Goal: Task Accomplishment & Management: Manage account settings

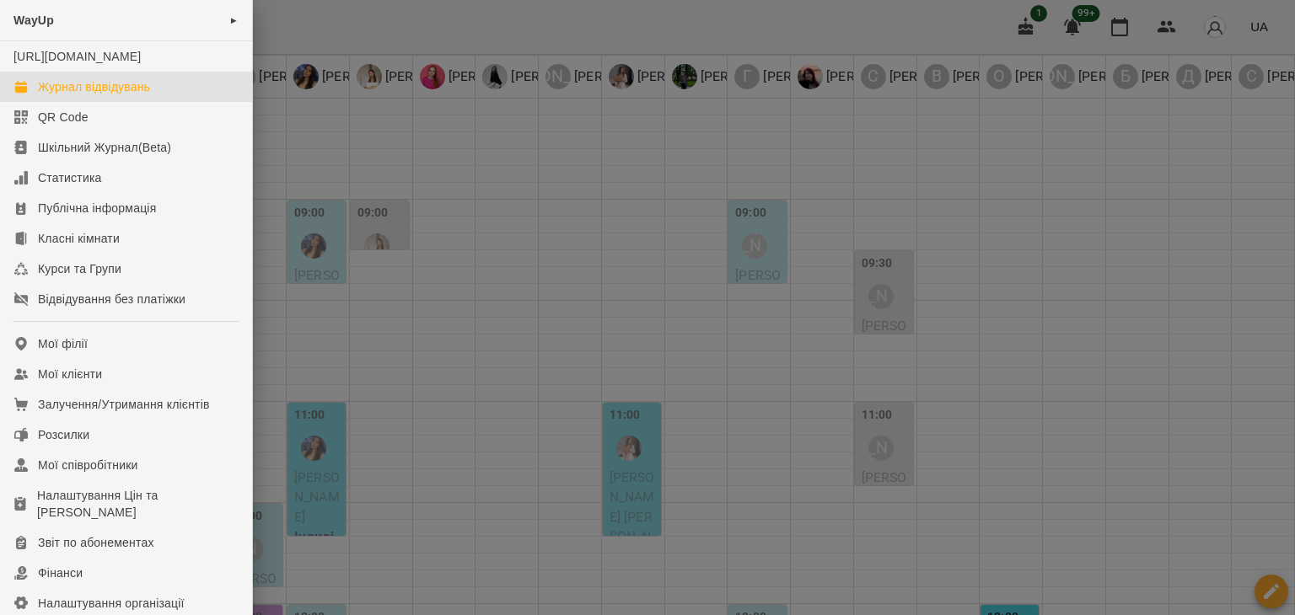
drag, startPoint x: 0, startPoint y: 0, endPoint x: 437, endPoint y: 163, distance: 466.8
click at [437, 163] on div at bounding box center [647, 307] width 1295 height 615
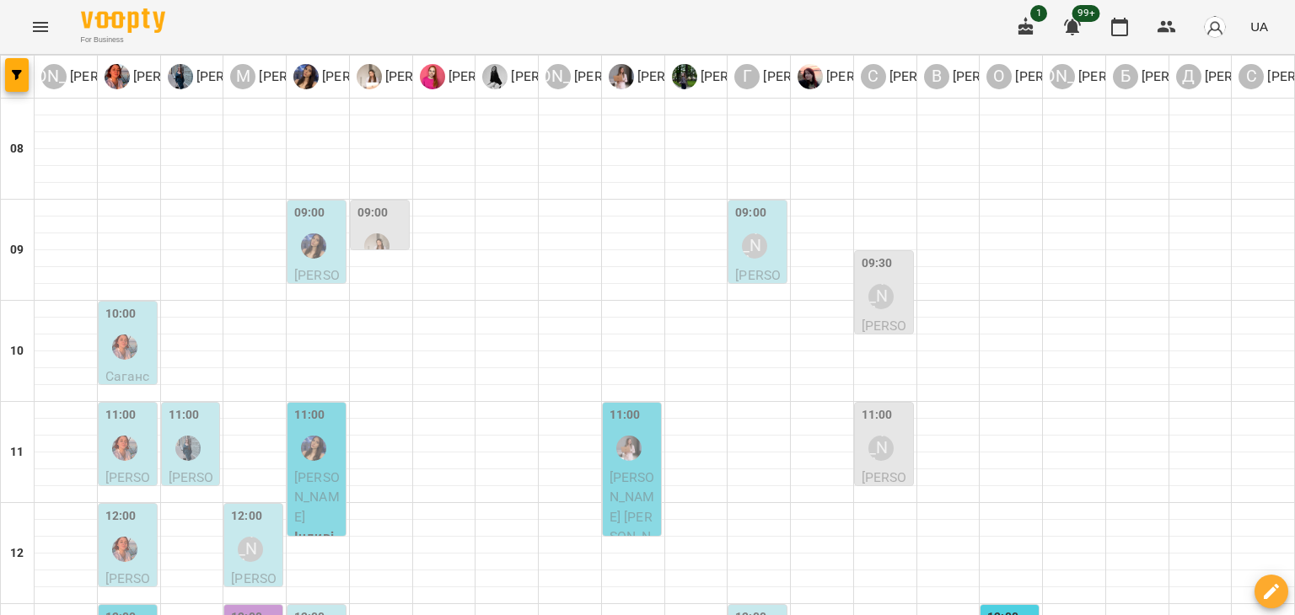
click at [26, 14] on button "Menu" at bounding box center [40, 27] width 40 height 40
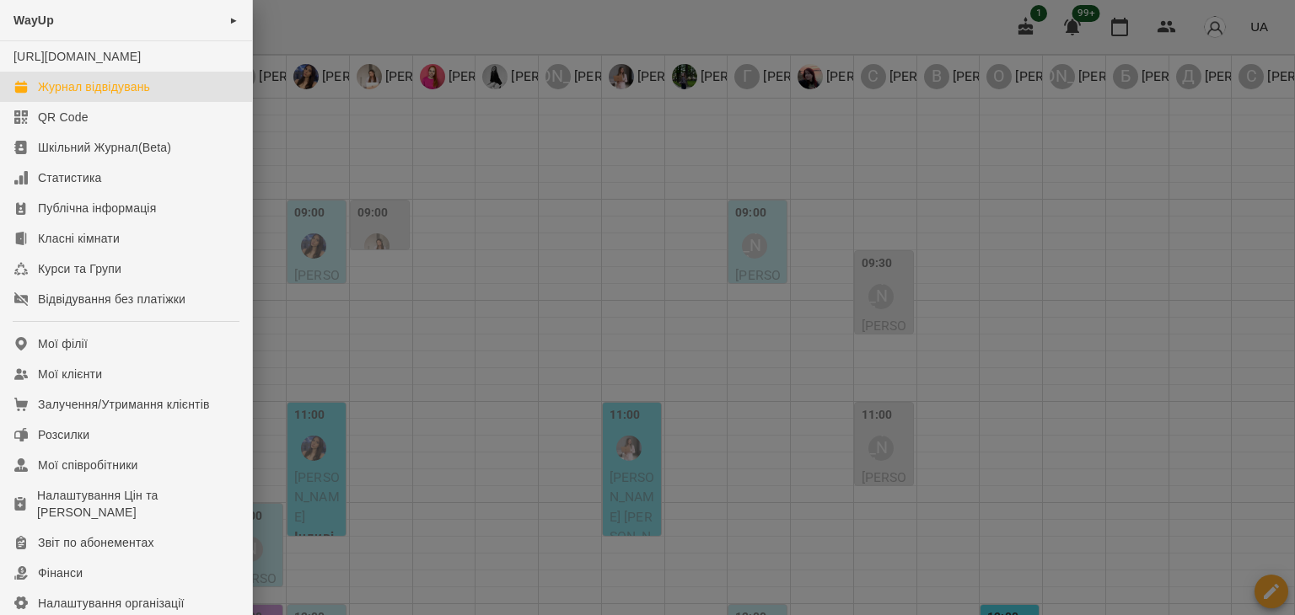
click at [455, 53] on div at bounding box center [647, 307] width 1295 height 615
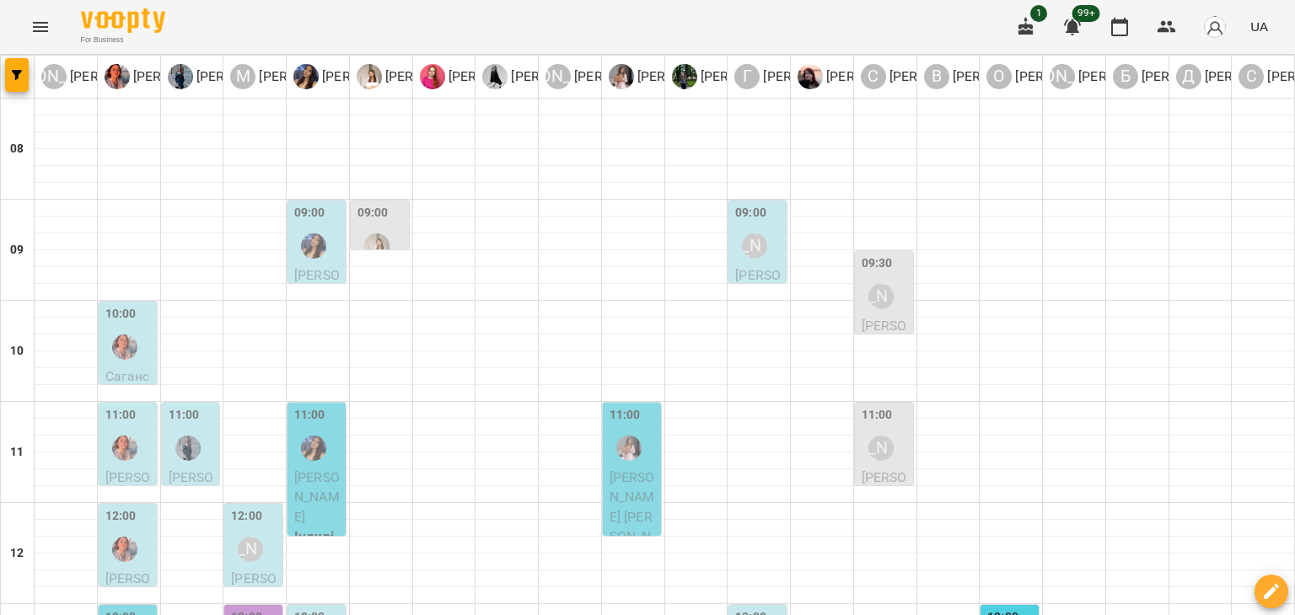
click at [29, 14] on button "Menu" at bounding box center [40, 27] width 40 height 40
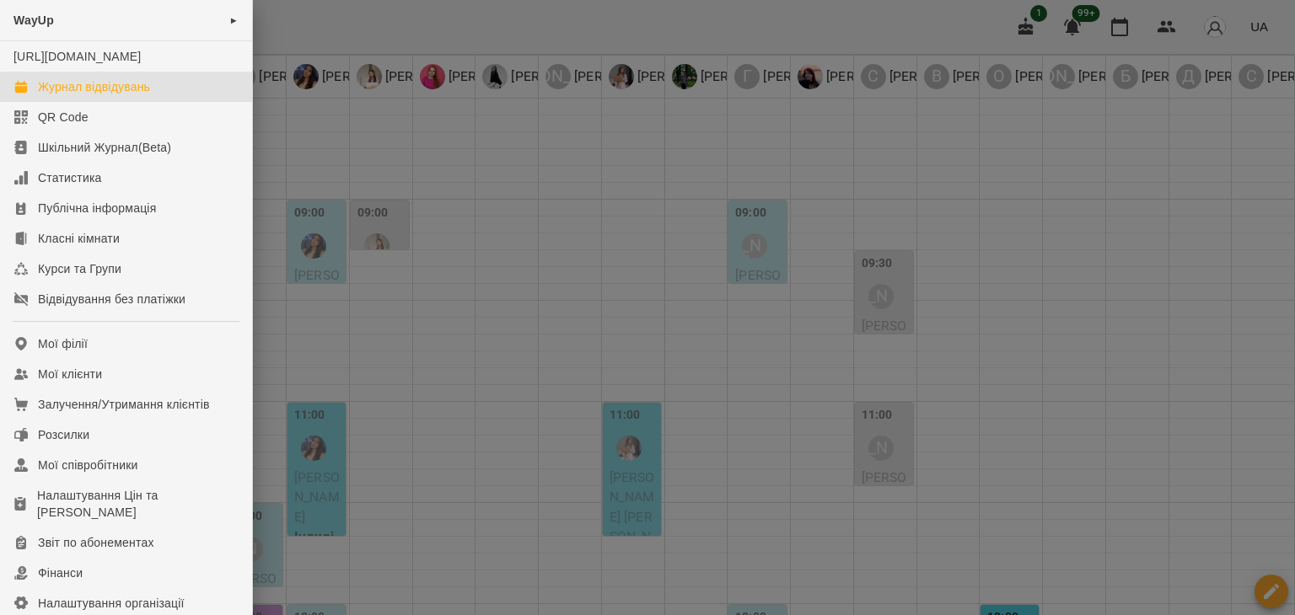
click at [426, 258] on div at bounding box center [647, 307] width 1295 height 615
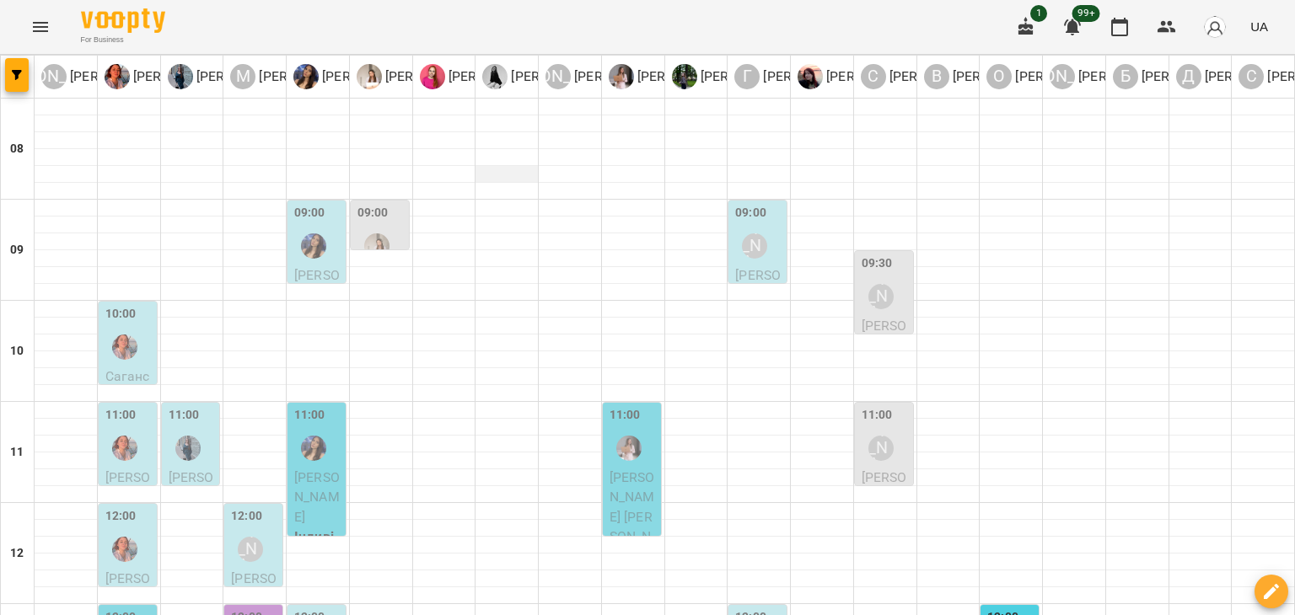
click at [488, 174] on div at bounding box center [506, 174] width 62 height 17
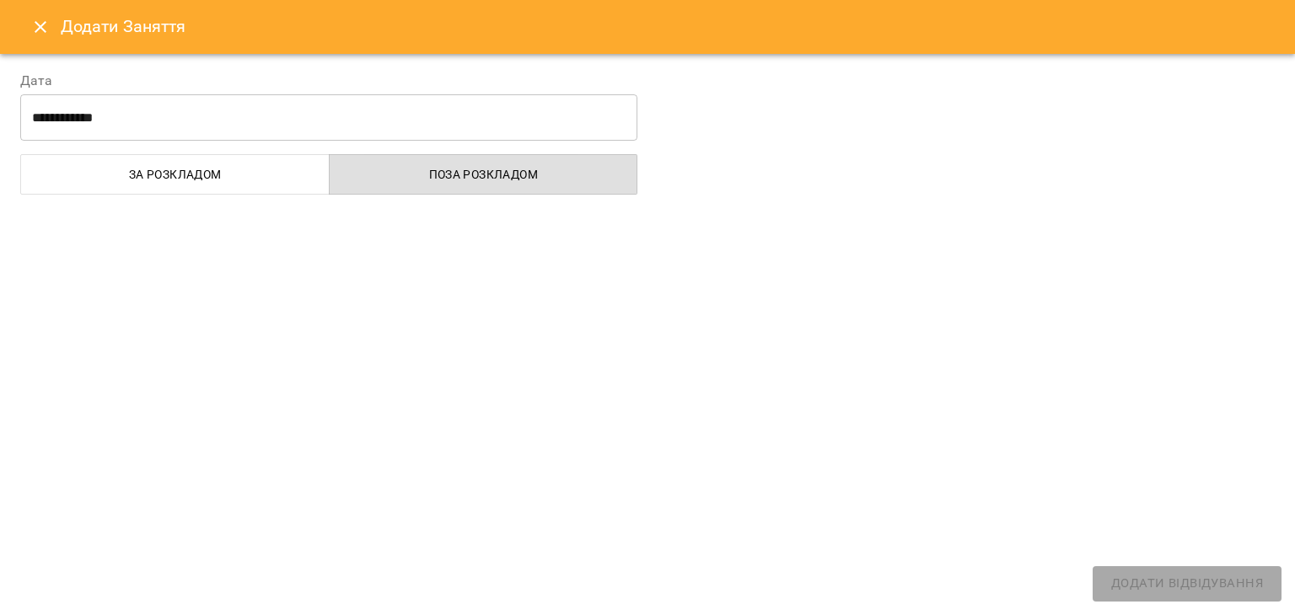
select select
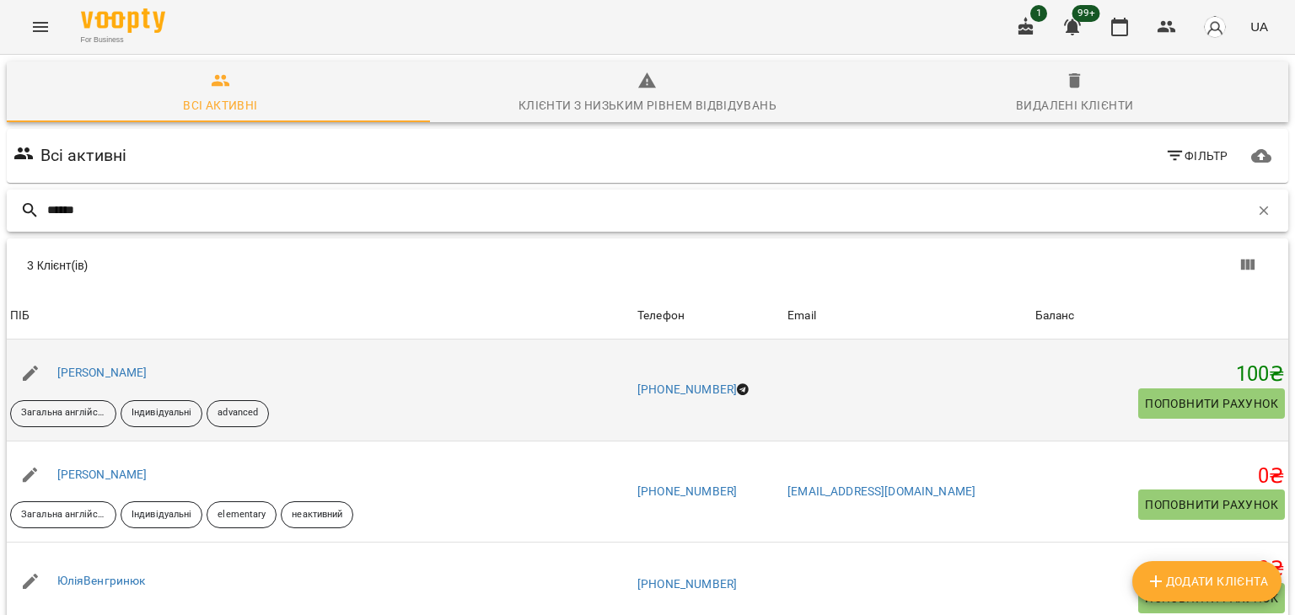
type input "******"
click at [114, 363] on div "Алла Гринюк" at bounding box center [102, 374] width 97 height 24
click at [114, 368] on link "Алла Гринюк" at bounding box center [102, 372] width 90 height 13
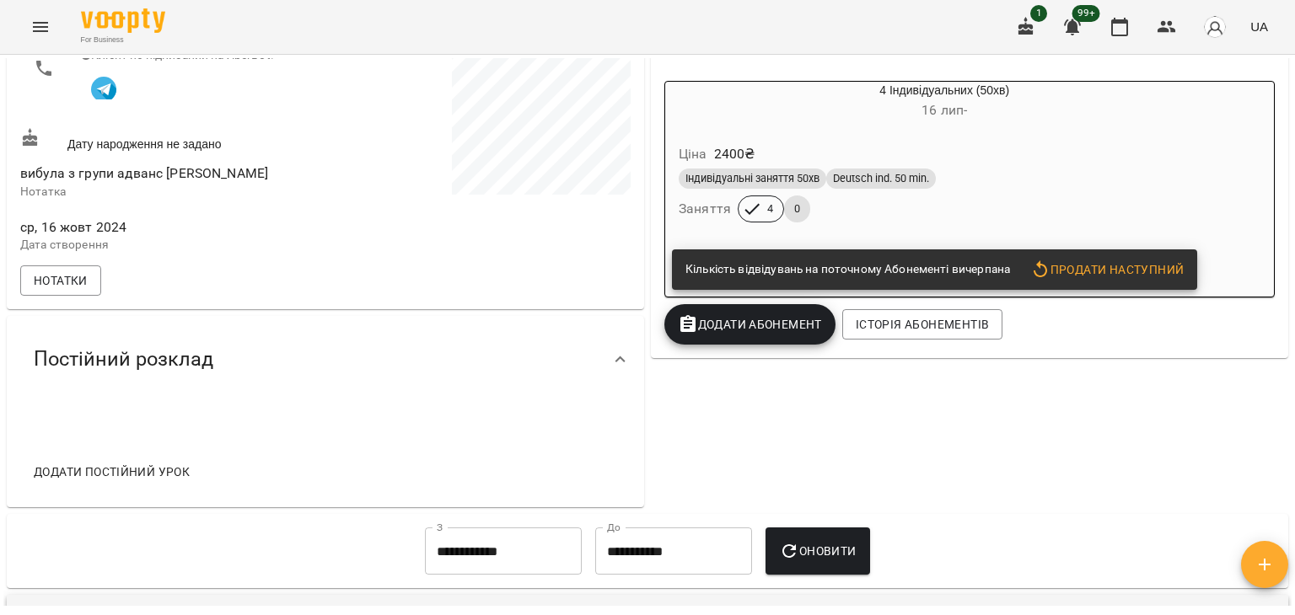
scroll to position [749, 0]
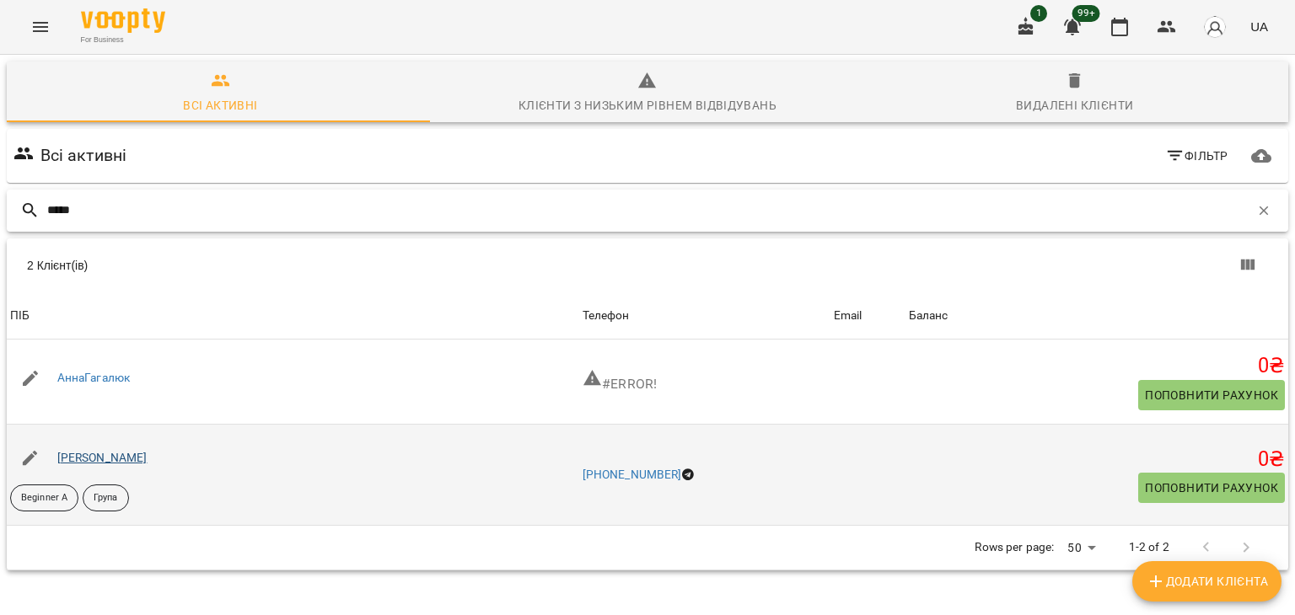
type input "*****"
click at [111, 452] on link "Галюк Альона Альбертівна" at bounding box center [102, 457] width 90 height 13
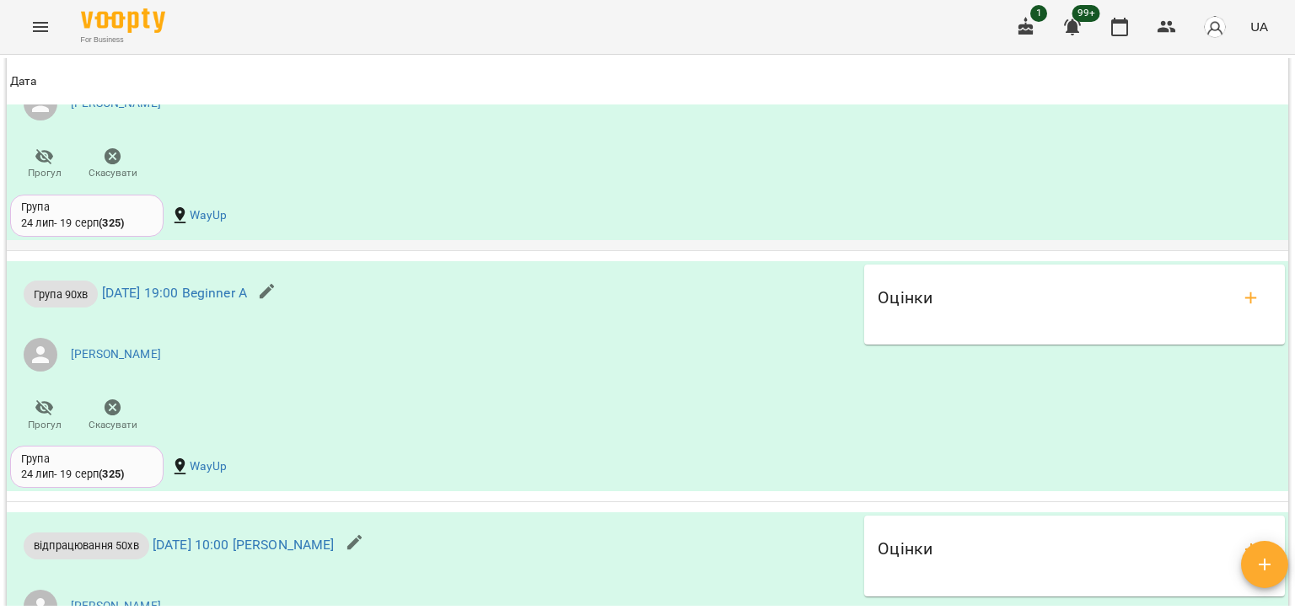
scroll to position [1189, 0]
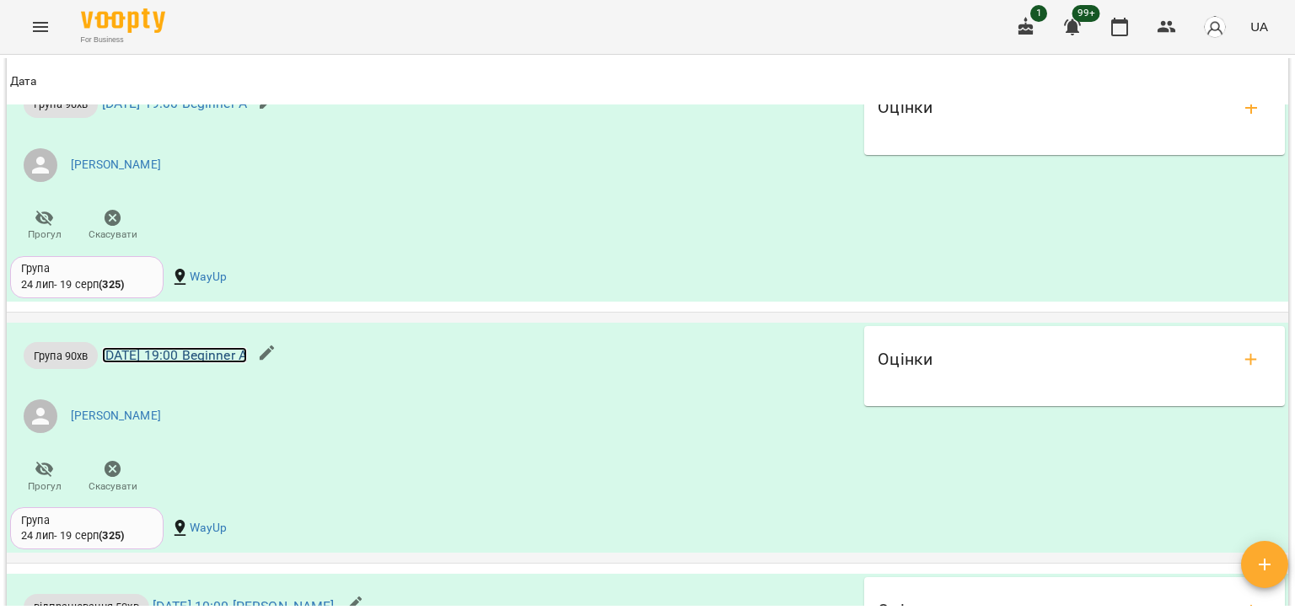
click at [186, 361] on link "вт 12 серп 2025 19:00 Beginner A" at bounding box center [174, 355] width 145 height 16
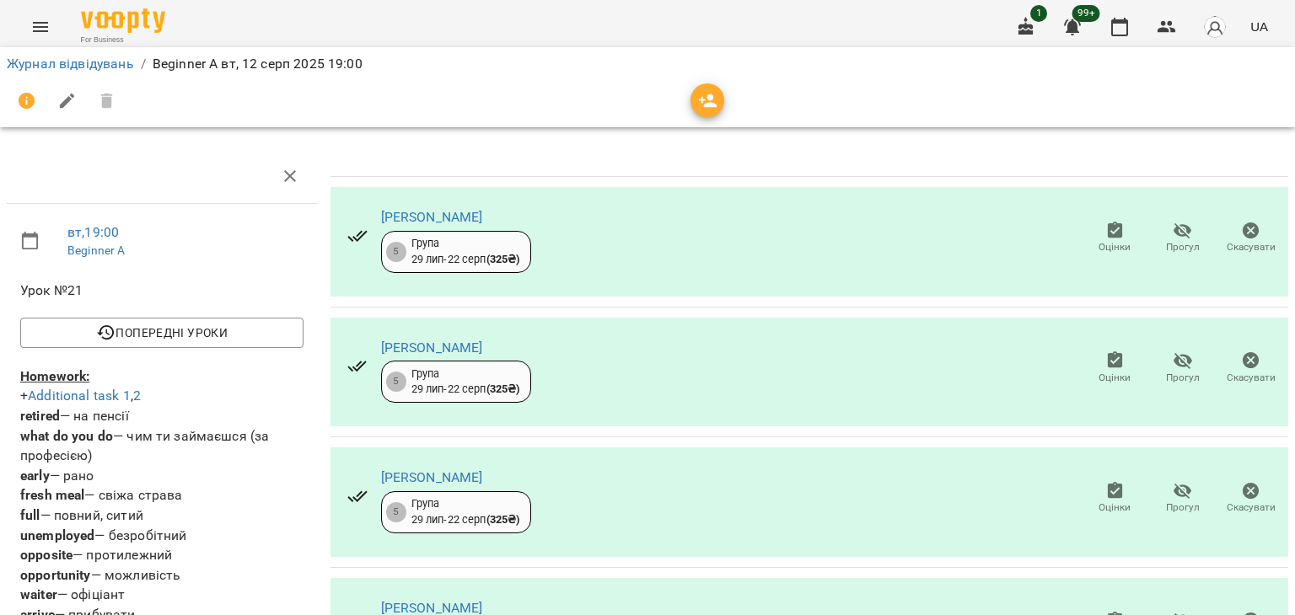
scroll to position [169, 0]
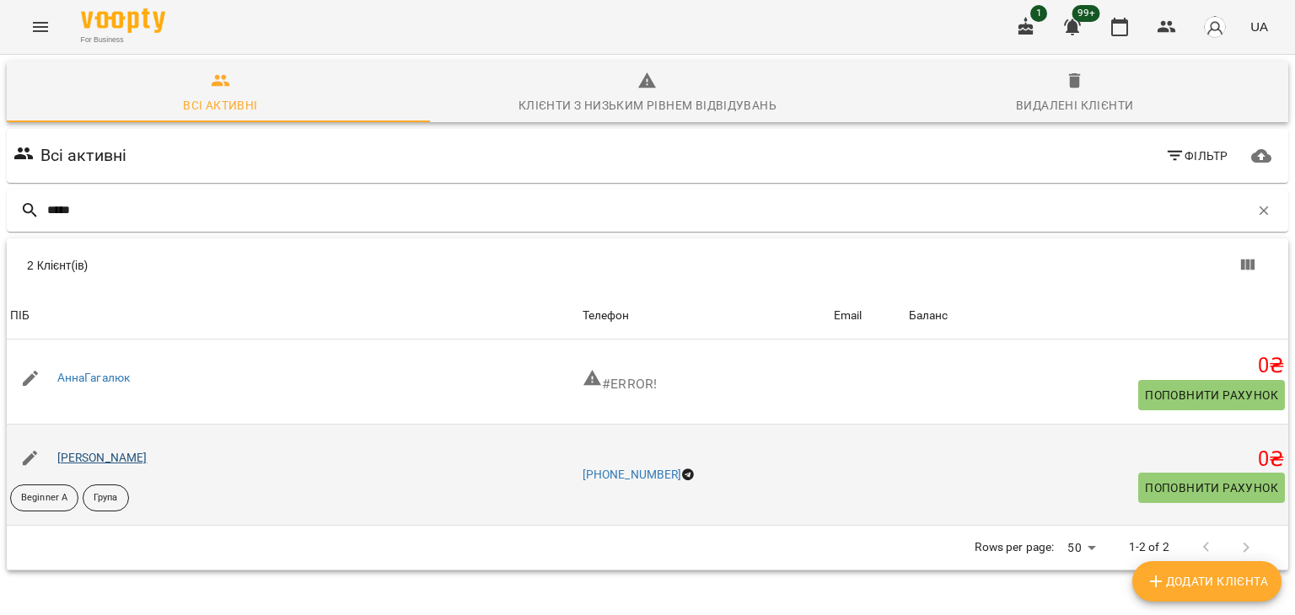
type input "*****"
click at [139, 454] on link "Галюк Альона Альбертівна" at bounding box center [102, 457] width 90 height 13
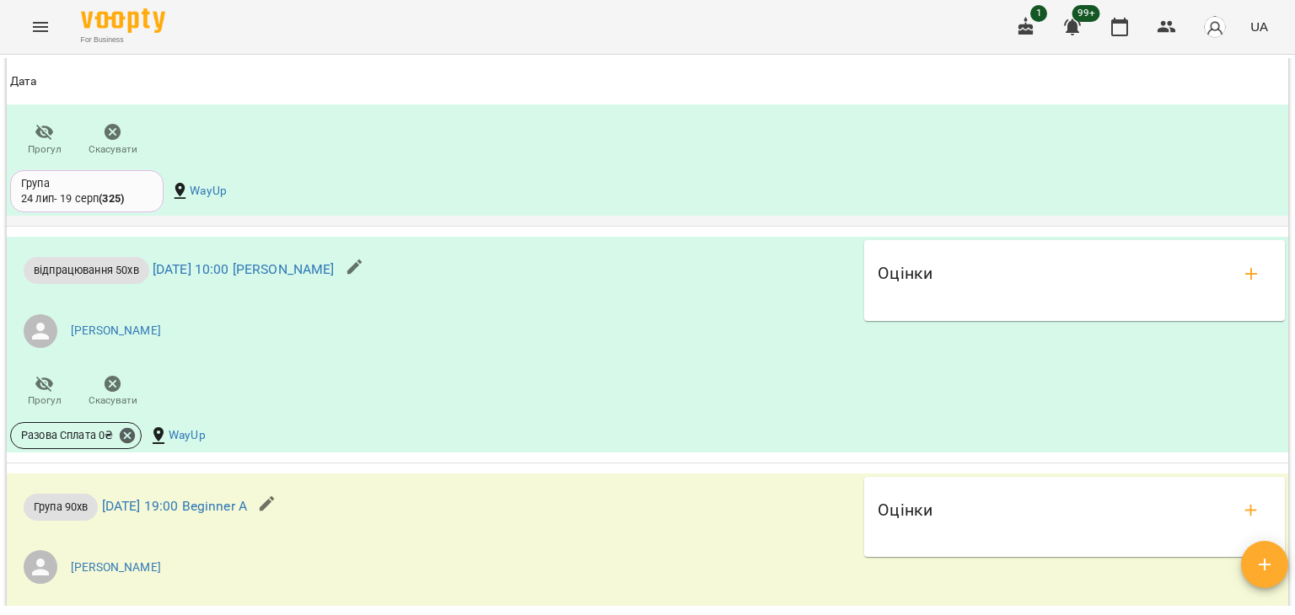
scroll to position [1357, 0]
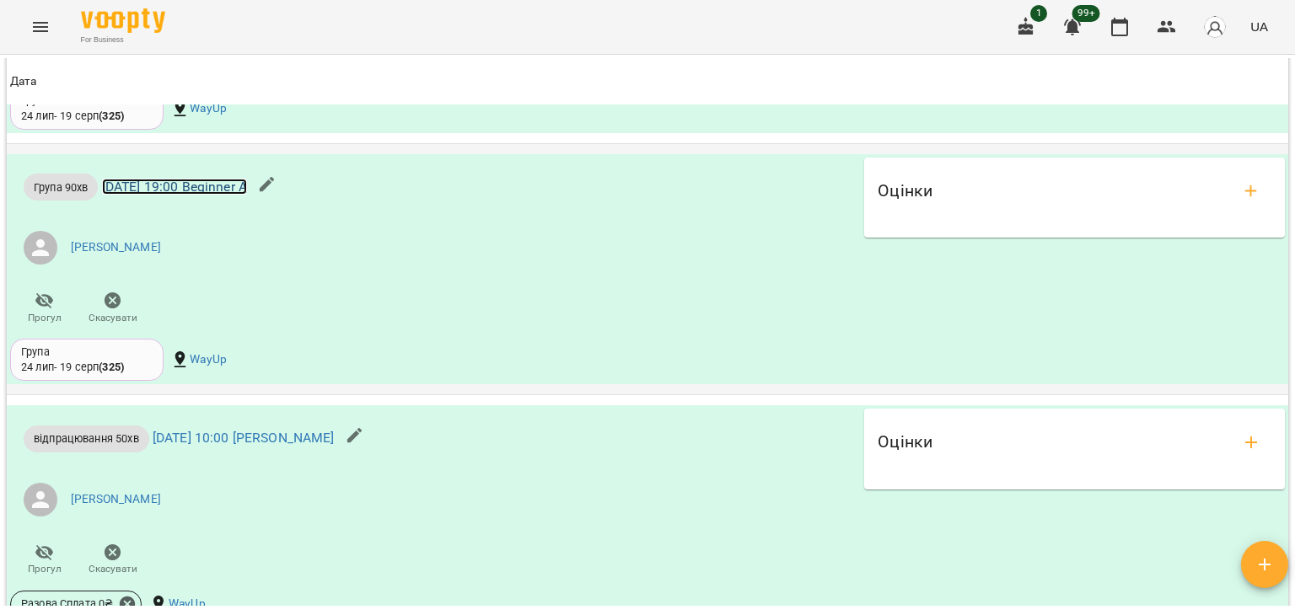
click at [193, 193] on link "вт 12 серп 2025 19:00 Beginner A" at bounding box center [174, 187] width 145 height 16
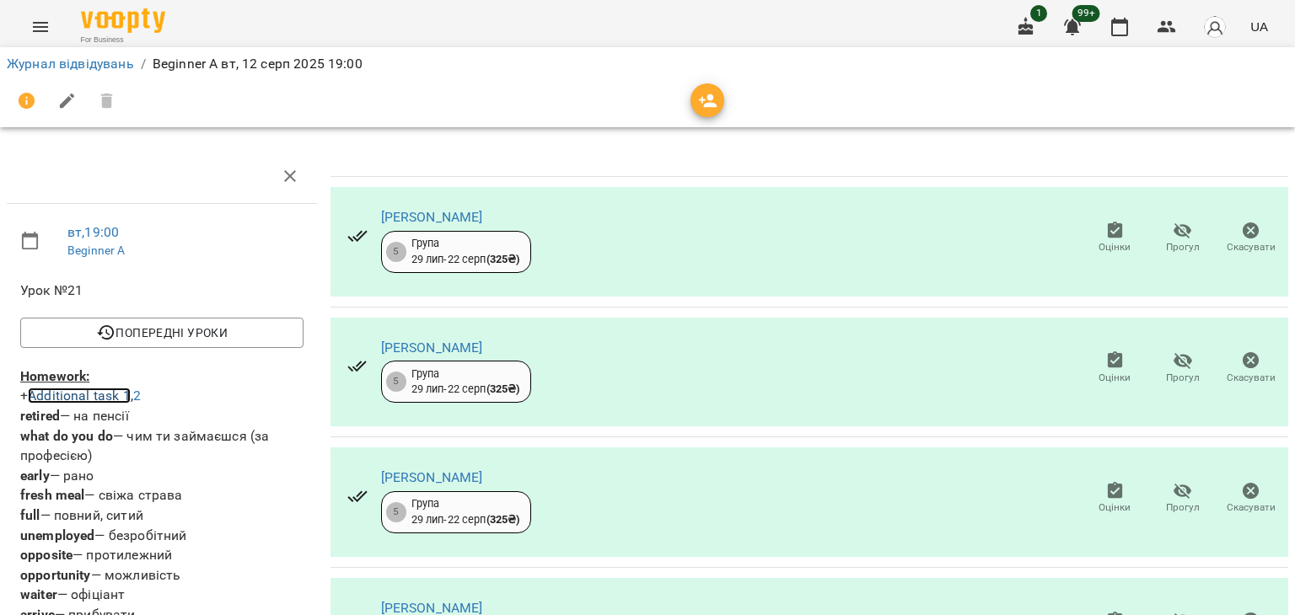
click at [87, 396] on link "Additional task 1" at bounding box center [79, 396] width 103 height 16
click at [141, 395] on link "2" at bounding box center [137, 396] width 8 height 16
